Goal: Information Seeking & Learning: Learn about a topic

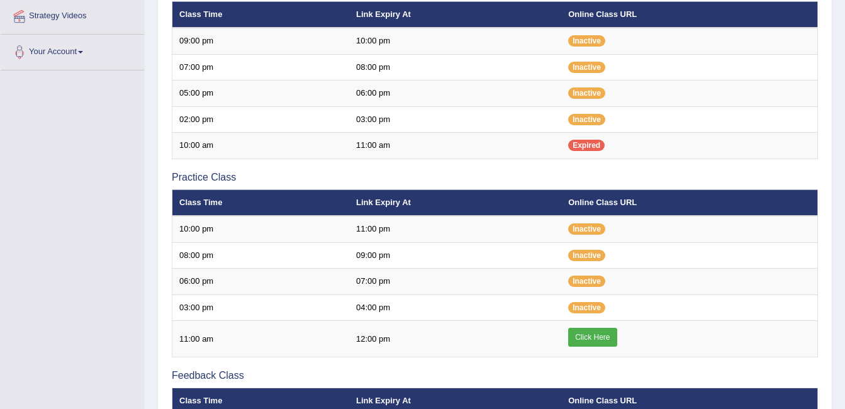
scroll to position [279, 0]
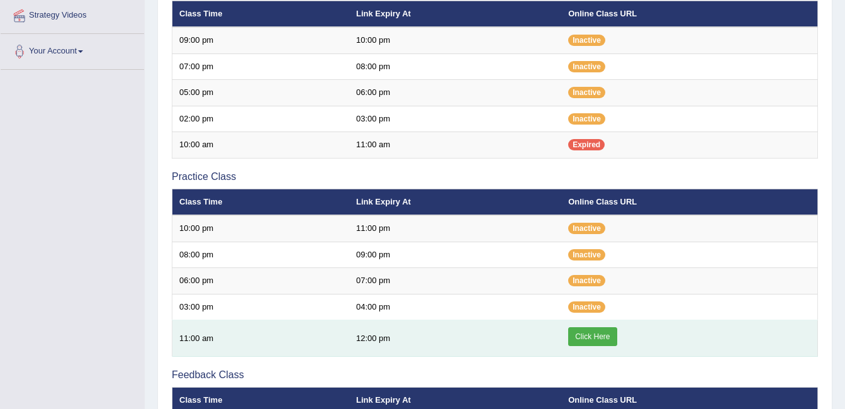
click at [598, 335] on link "Click Here" at bounding box center [592, 336] width 48 height 19
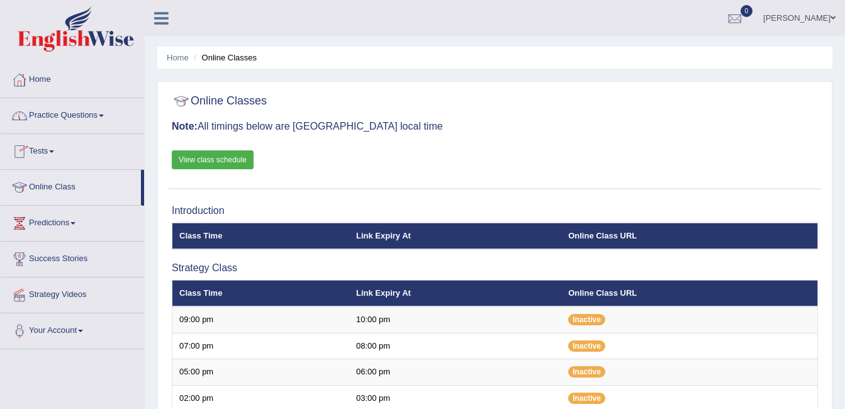
click at [22, 76] on div at bounding box center [19, 79] width 19 height 19
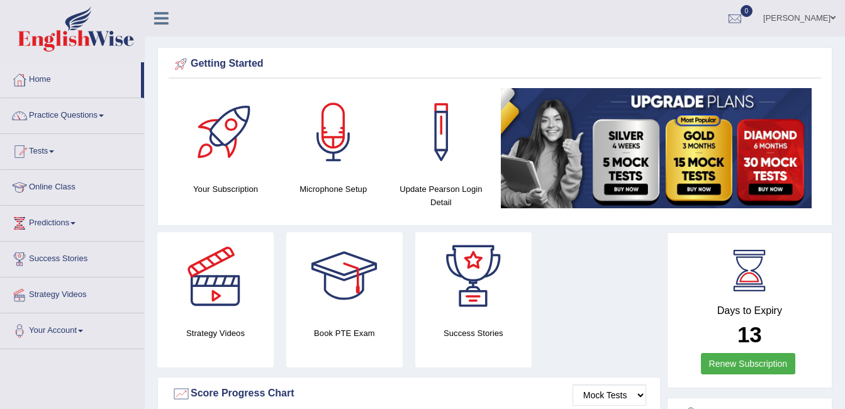
click at [332, 156] on div at bounding box center [333, 132] width 88 height 88
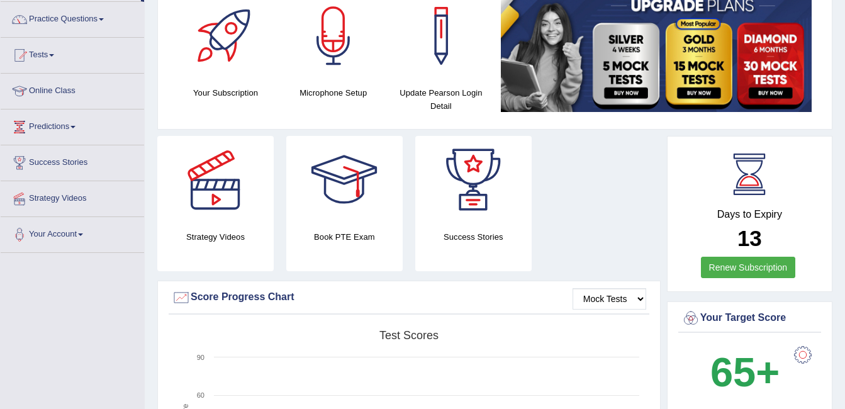
scroll to position [97, 0]
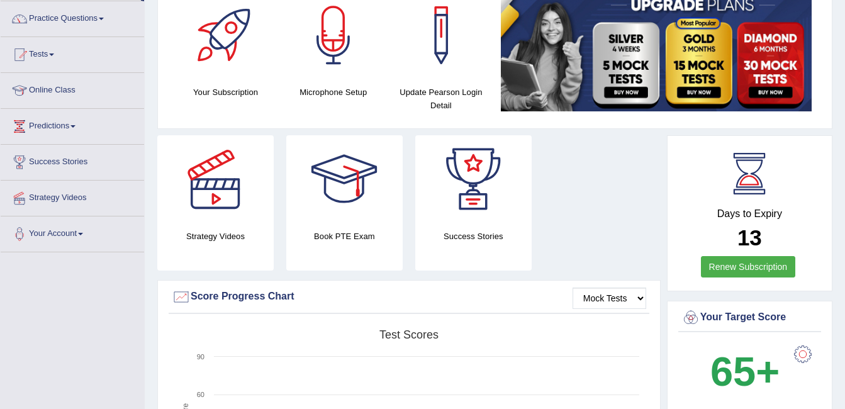
click at [215, 183] on div at bounding box center [215, 179] width 88 height 88
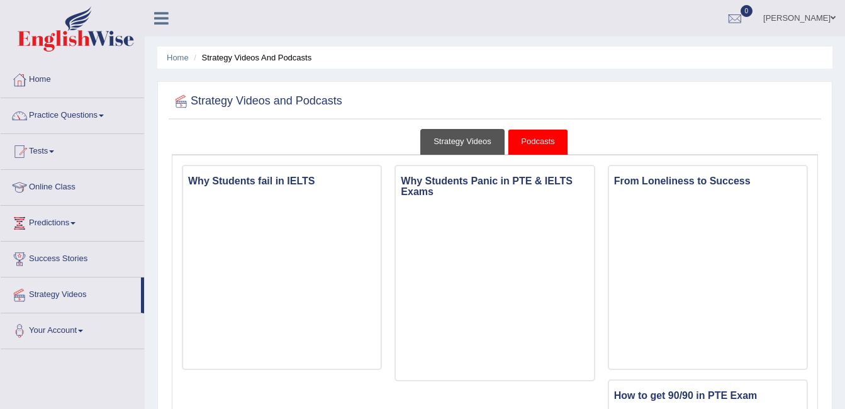
click at [430, 149] on link "Strategy Videos" at bounding box center [462, 142] width 84 height 26
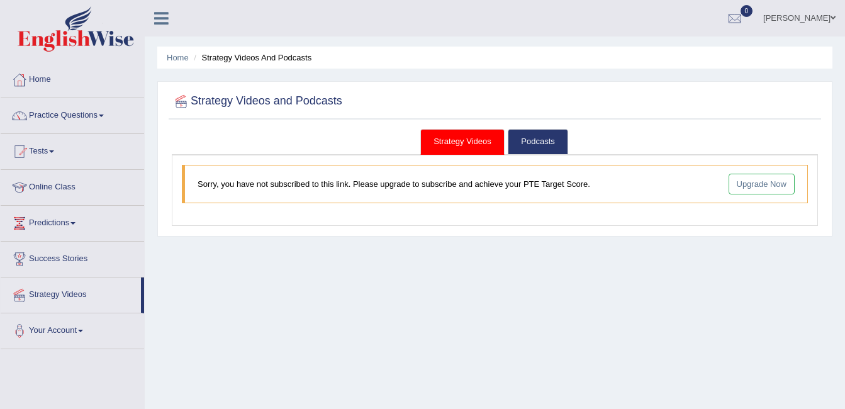
click at [469, 137] on link "Strategy Videos" at bounding box center [462, 142] width 84 height 26
click at [53, 85] on link "Home" at bounding box center [72, 77] width 143 height 31
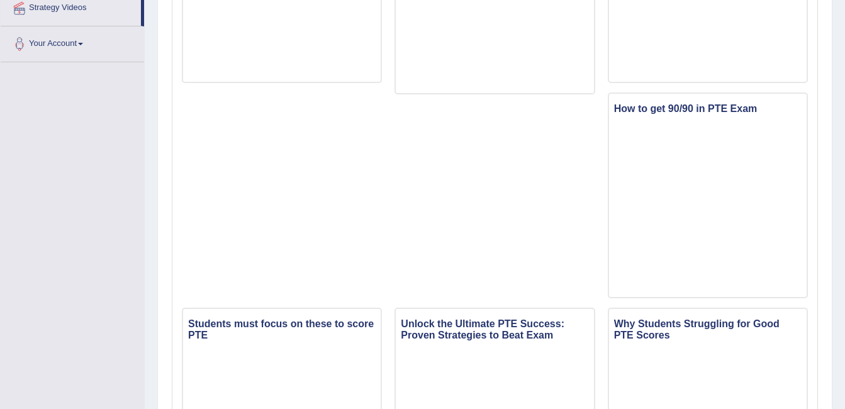
scroll to position [288, 0]
